Goal: Transaction & Acquisition: Obtain resource

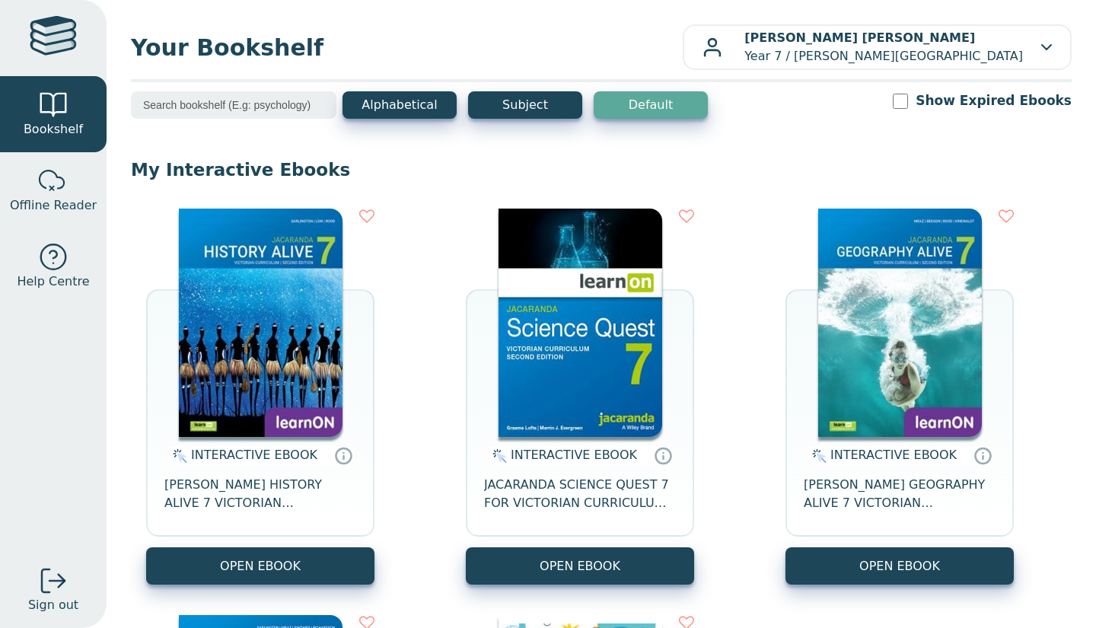
click at [632, 295] on img at bounding box center [580, 323] width 164 height 228
click at [569, 575] on button "OPEN EBOOK" at bounding box center [580, 565] width 228 height 37
